Goal: Task Accomplishment & Management: Use online tool/utility

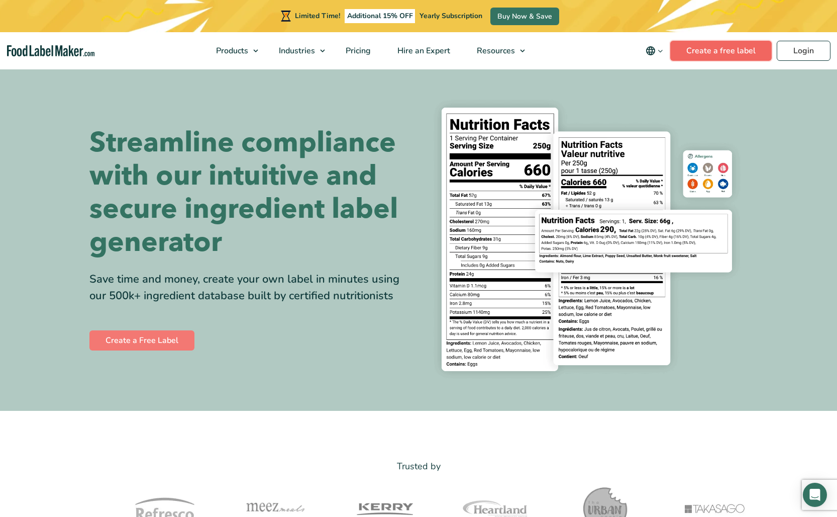
click at [694, 55] on link "Create a free label" at bounding box center [721, 51] width 102 height 20
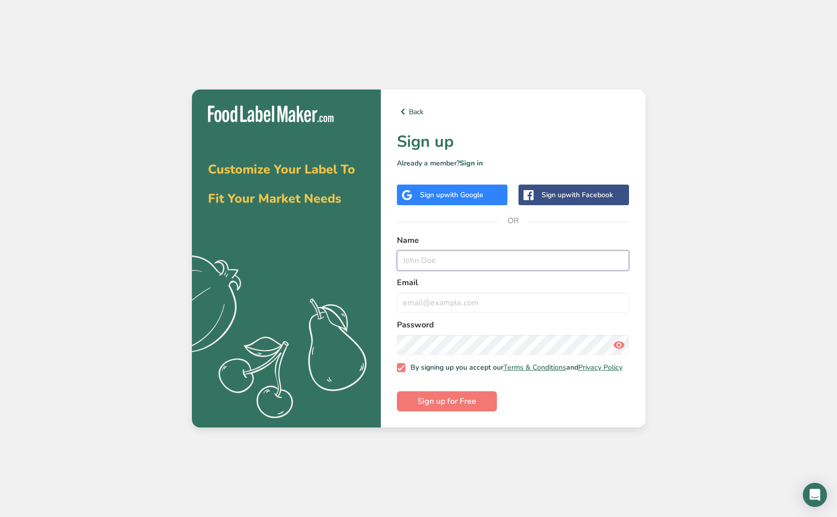
click at [429, 254] on input "text" at bounding box center [513, 260] width 233 height 20
type input "Jenny"
type input "h"
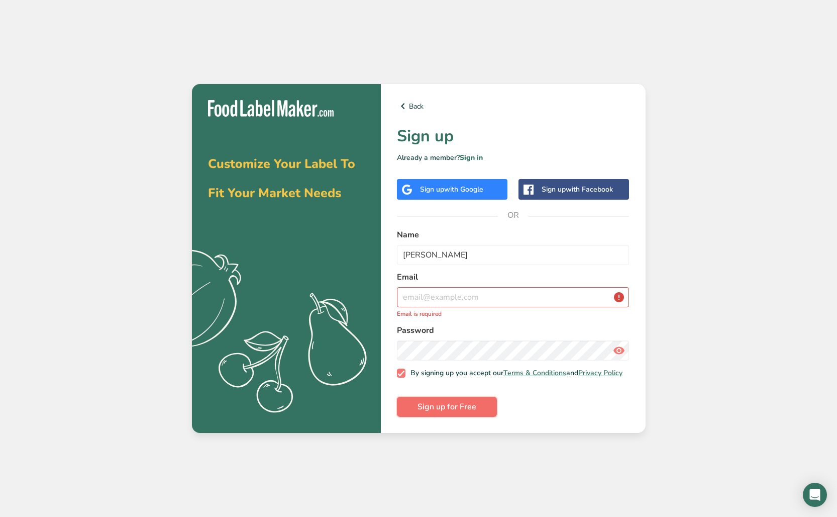
click at [464, 406] on span "Sign up for Free" at bounding box center [447, 407] width 59 height 12
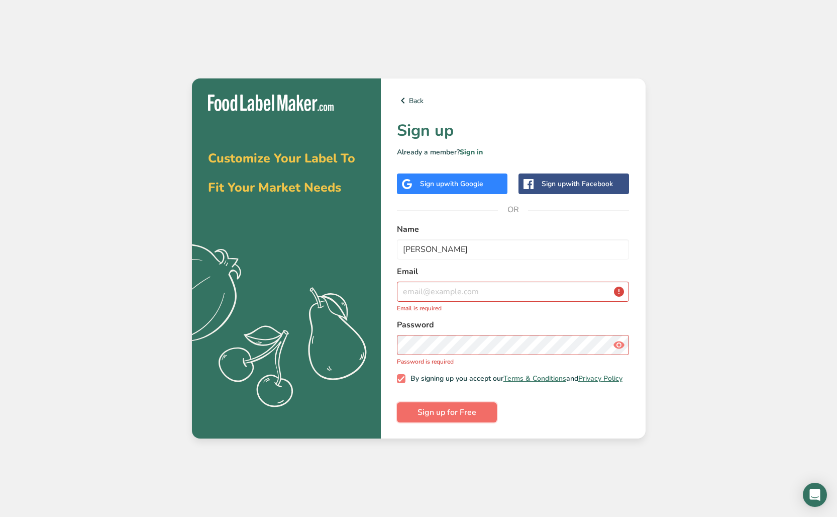
click at [446, 421] on button "Sign up for Free" at bounding box center [447, 412] width 100 height 20
click at [445, 291] on input "email" at bounding box center [513, 291] width 233 height 20
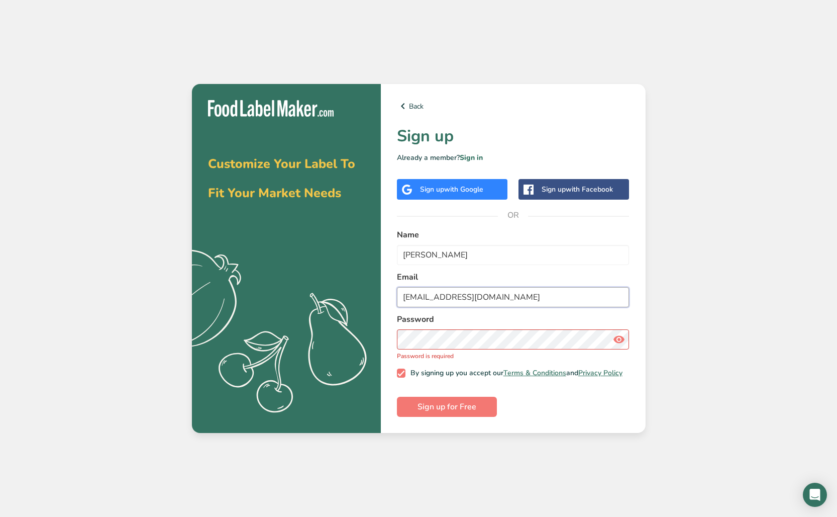
type input "jennygorsage@gmail.com"
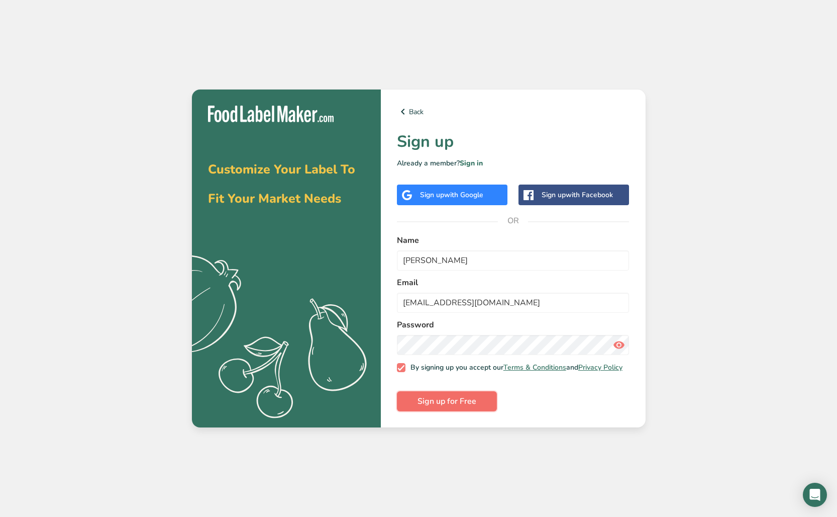
click at [431, 406] on span "Sign up for Free" at bounding box center [447, 401] width 59 height 12
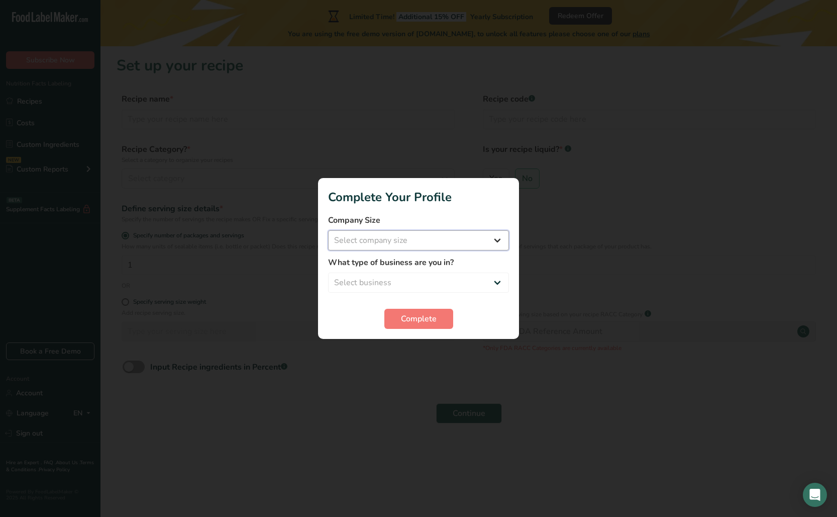
click at [402, 244] on select "Select company size Fewer than 10 Employees 10 to 50 Employees 51 to 500 Employ…" at bounding box center [418, 240] width 181 height 20
select select "1"
click at [328, 230] on select "Select company size Fewer than 10 Employees 10 to 50 Employees 51 to 500 Employ…" at bounding box center [418, 240] width 181 height 20
click at [416, 283] on select "Select business Packaged Food Manufacturer Restaurant & Cafe Bakery Meal Plans …" at bounding box center [418, 282] width 181 height 20
select select "8"
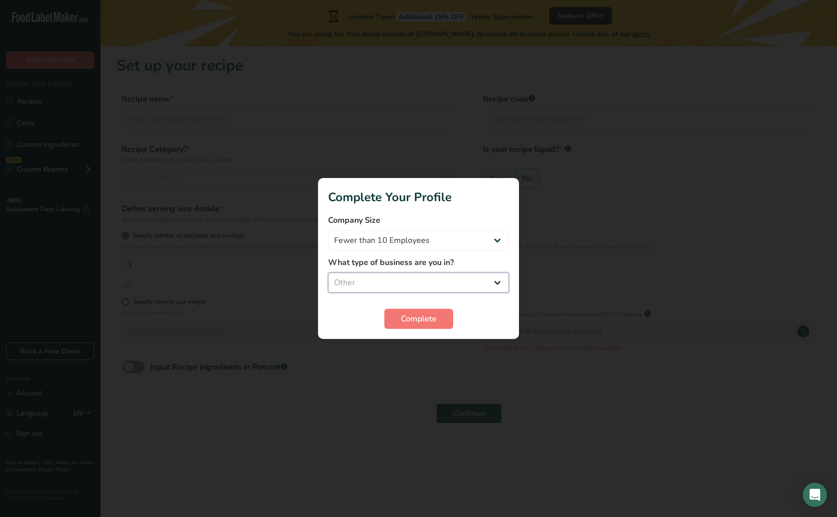
click at [328, 272] on select "Select business Packaged Food Manufacturer Restaurant & Cafe Bakery Meal Plans …" at bounding box center [418, 282] width 181 height 20
click at [401, 286] on select "Packaged Food Manufacturer Restaurant & Cafe Bakery Meal Plans & Catering Compa…" at bounding box center [418, 282] width 181 height 20
click at [408, 320] on span "Complete" at bounding box center [419, 319] width 36 height 12
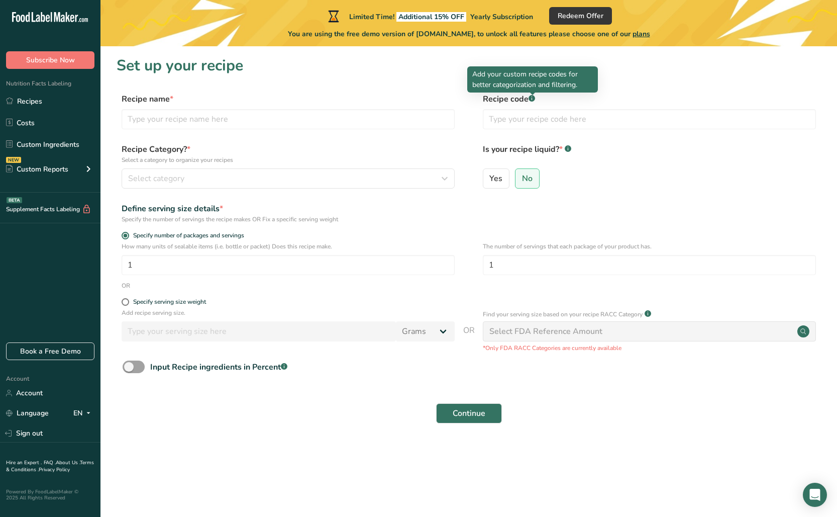
click at [533, 99] on rect at bounding box center [532, 98] width 7 height 7
click at [533, 101] on rect at bounding box center [532, 98] width 7 height 7
click at [154, 126] on input "text" at bounding box center [288, 119] width 333 height 20
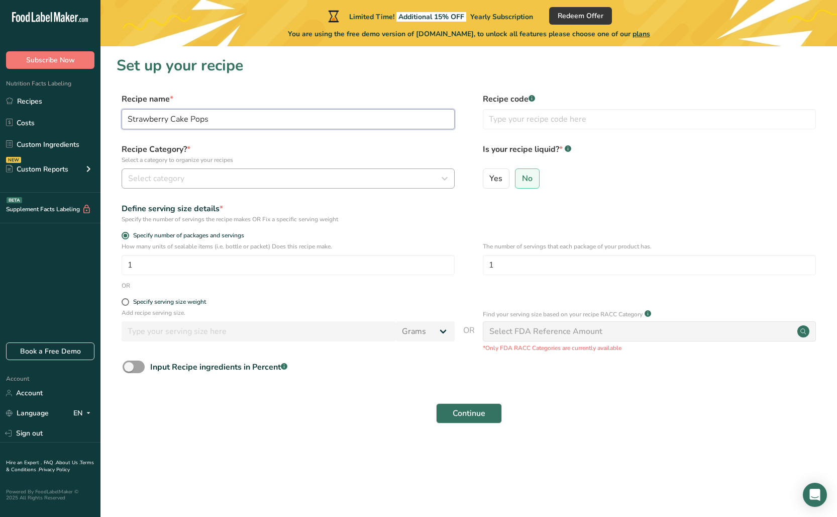
type input "Strawberry Cake Pops"
click at [185, 182] on div "Select category" at bounding box center [285, 178] width 314 height 12
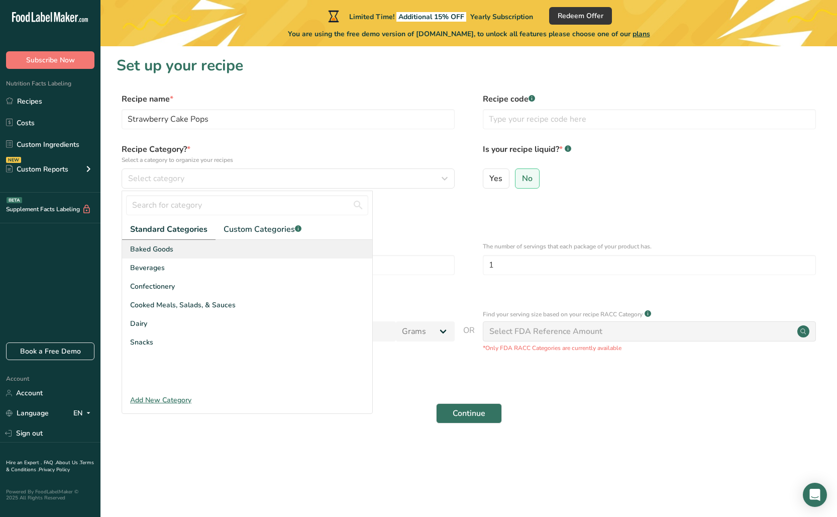
click at [166, 253] on span "Baked Goods" at bounding box center [151, 249] width 43 height 11
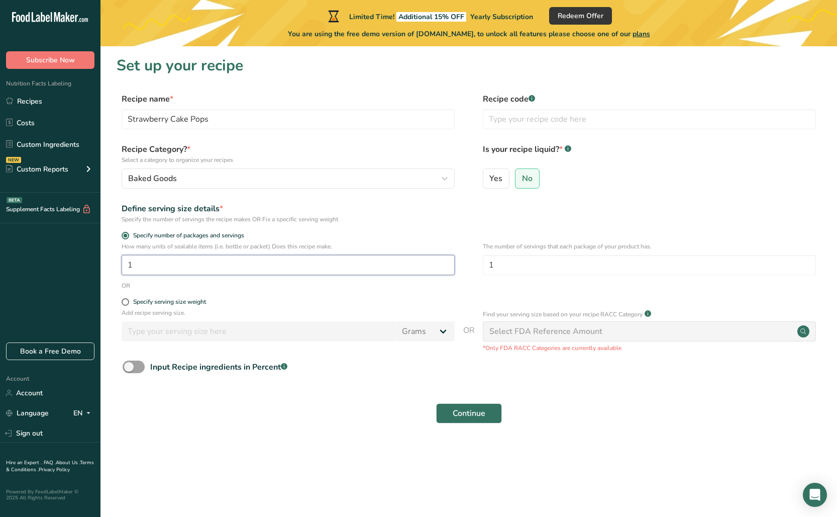
click at [187, 266] on input "1" at bounding box center [288, 265] width 333 height 20
drag, startPoint x: 145, startPoint y: 273, endPoint x: 81, endPoint y: 273, distance: 63.8
click at [81, 273] on div ".a-20{fill:#fff;} Subscribe Now Nutrition Facts Labeling Recipes Costs Custom I…" at bounding box center [418, 258] width 837 height 517
type input "1"
click at [512, 273] on input "1" at bounding box center [649, 265] width 333 height 20
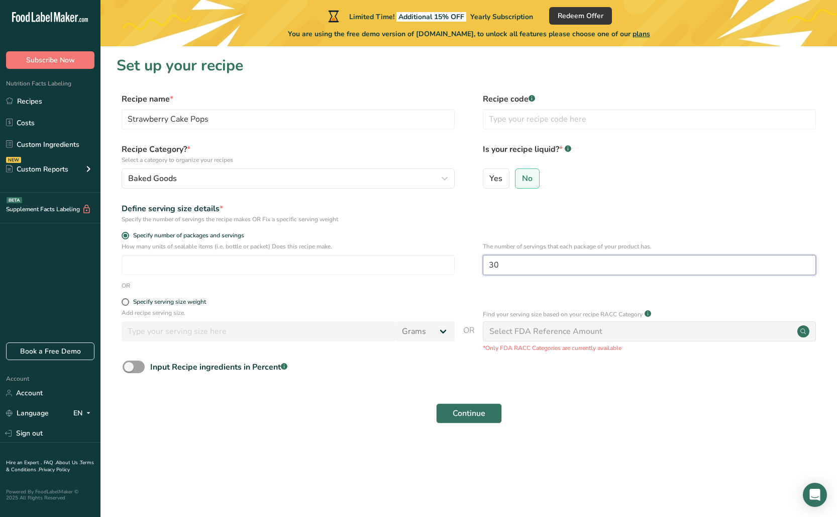
type input "30"
click at [694, 328] on div "Select FDA Reference Amount" at bounding box center [649, 331] width 333 height 20
click at [805, 331] on circle at bounding box center [804, 331] width 12 height 12
drag, startPoint x: 571, startPoint y: 401, endPoint x: 538, endPoint y: 406, distance: 34.1
click at [570, 401] on div "Continue" at bounding box center [469, 413] width 705 height 32
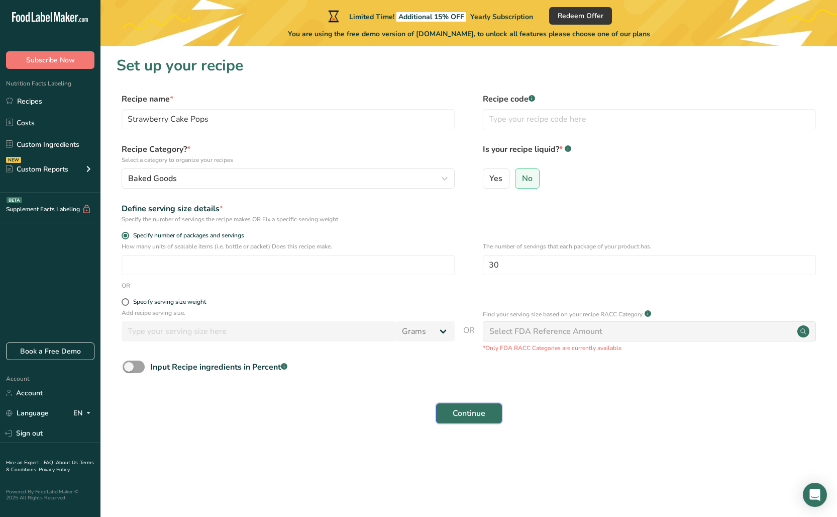
click at [453, 415] on span "Continue" at bounding box center [469, 413] width 33 height 12
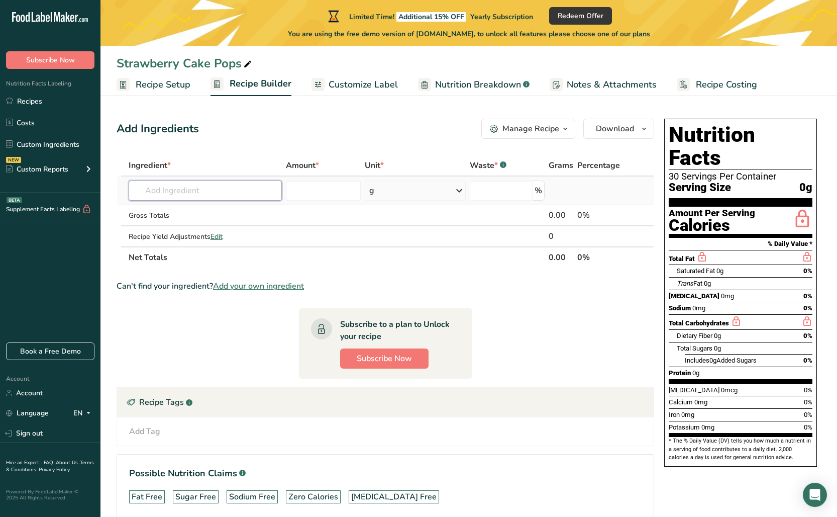
click at [149, 195] on input "text" at bounding box center [205, 190] width 153 height 20
type input "Betty Crocker Strawberry Cake Mix"
click at [247, 191] on input "text" at bounding box center [205, 190] width 153 height 20
type input "Betty Crocker Super"
click at [245, 206] on p "Super Moist French Vanilla Cake Mix (Betty Crocker)" at bounding box center [261, 211] width 249 height 11
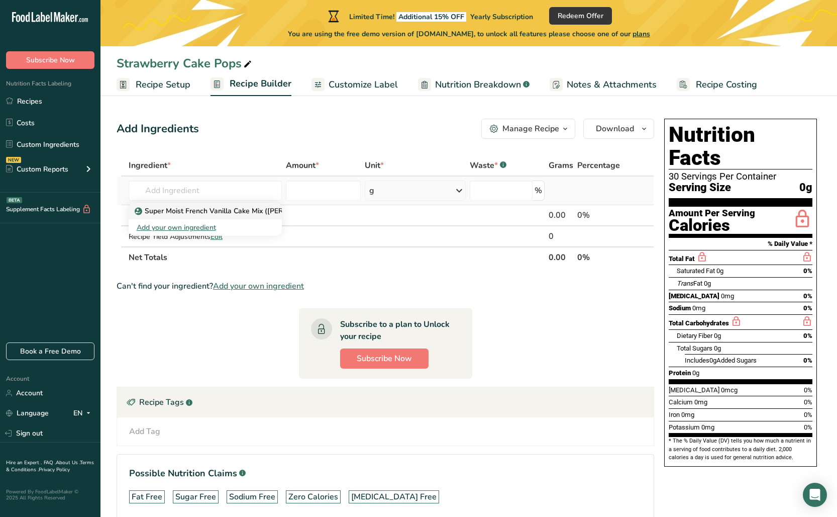
type input "Super Moist French Vanilla Cake Mix (Betty Crocker)"
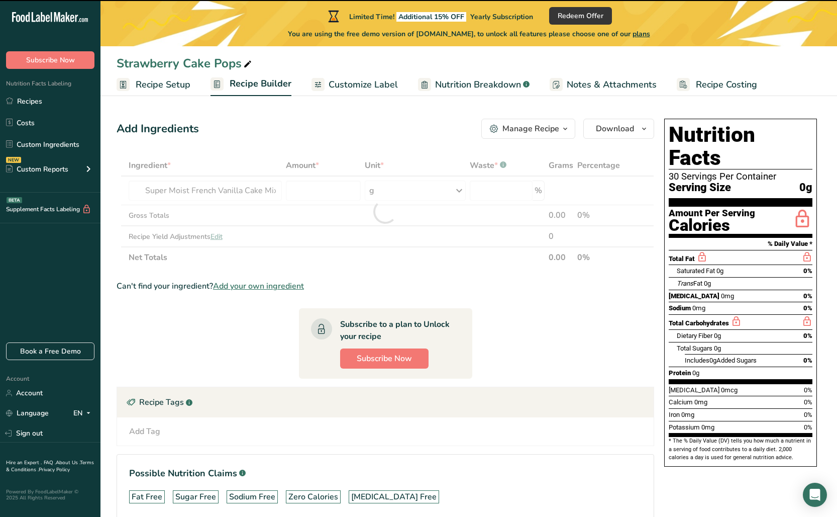
type input "0"
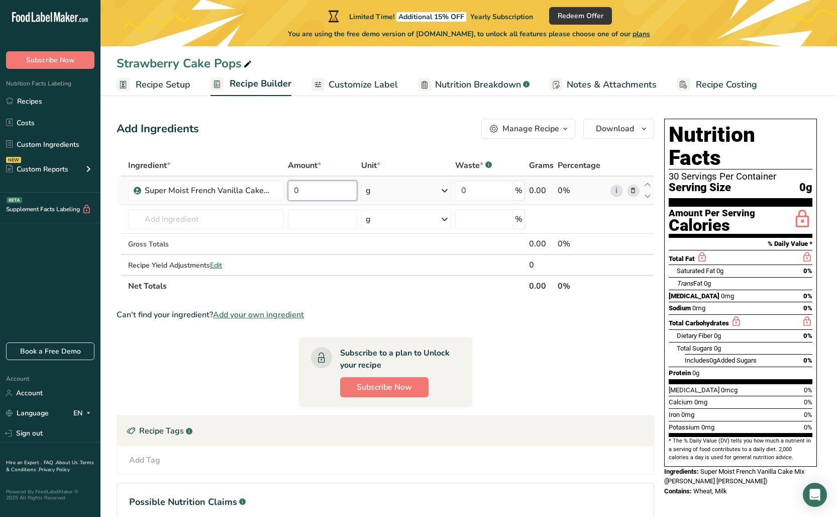
click at [307, 193] on input "0" at bounding box center [322, 190] width 69 height 20
type input "1"
